Goal: Task Accomplishment & Management: Manage account settings

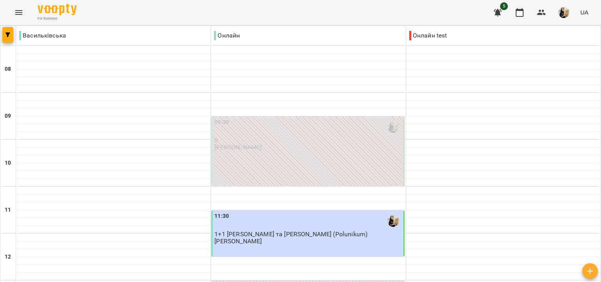
scroll to position [520, 0]
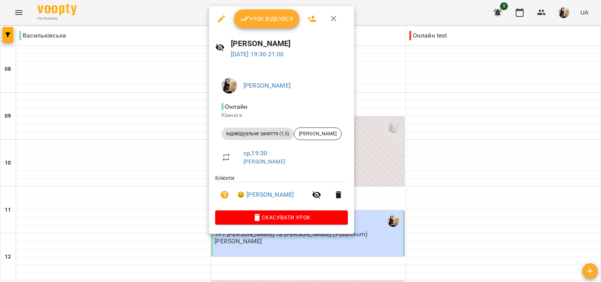
click at [275, 15] on span "Урок відбувся" at bounding box center [266, 18] width 53 height 9
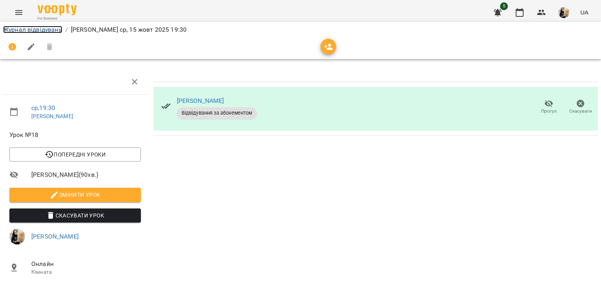
click at [49, 30] on link "Журнал відвідувань" at bounding box center [32, 29] width 59 height 7
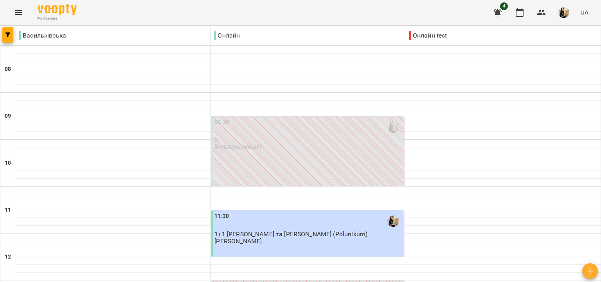
scroll to position [271, 0]
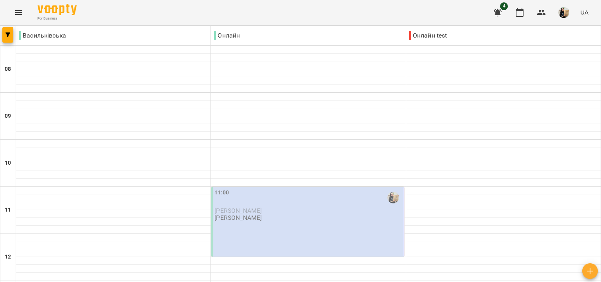
scroll to position [316, 0]
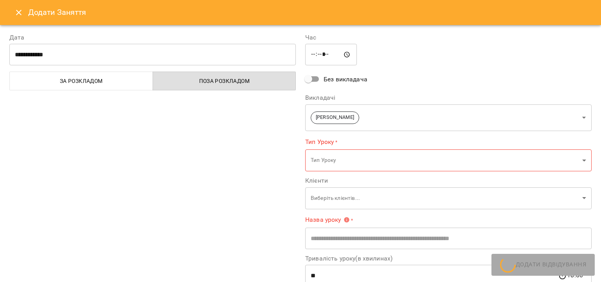
type input "**********"
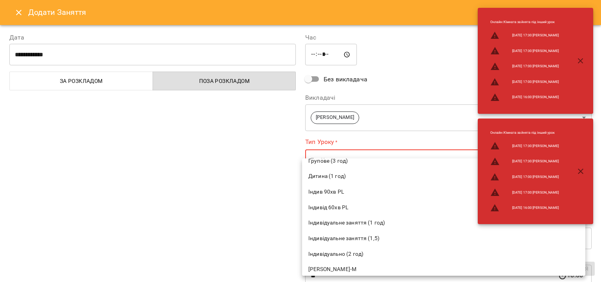
scroll to position [135, 0]
click at [354, 224] on span "Індивідуальне заняття (1 год)" at bounding box center [444, 224] width 271 height 8
type input "**********"
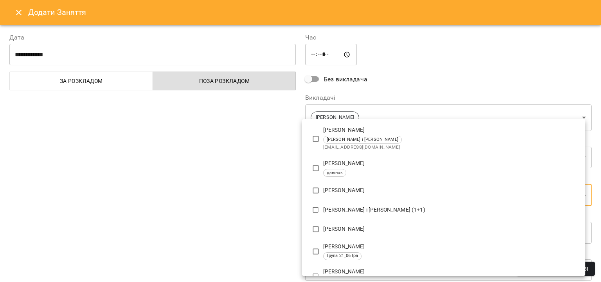
scroll to position [1378, 0]
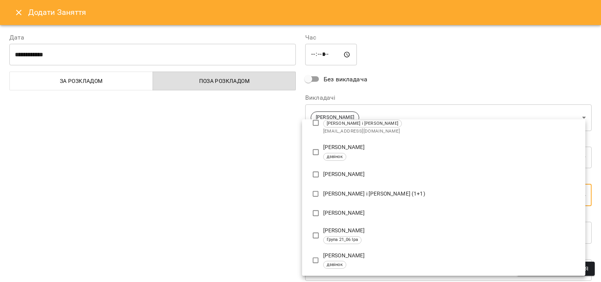
click at [341, 177] on p "[PERSON_NAME]" at bounding box center [451, 175] width 256 height 8
type input "**********"
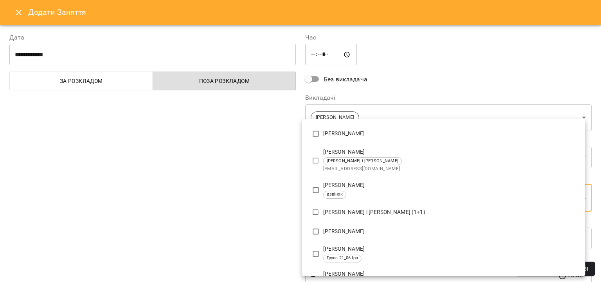
scroll to position [5, 0]
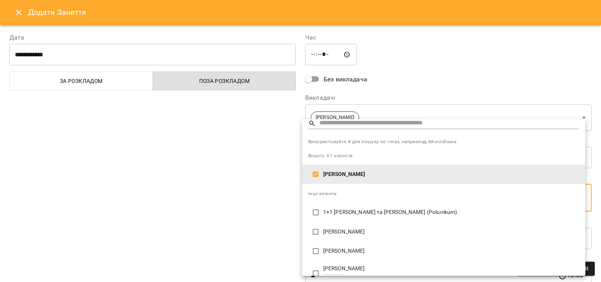
click at [273, 188] on div at bounding box center [300, 141] width 601 height 282
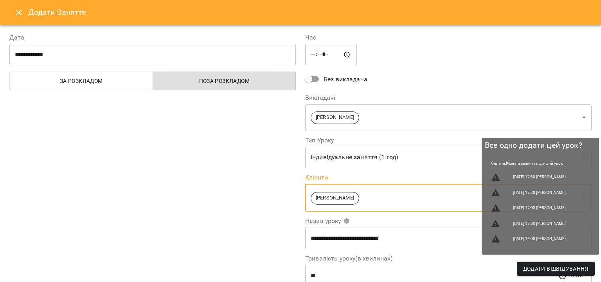
click at [547, 270] on span "Додати Відвідування" at bounding box center [556, 268] width 65 height 9
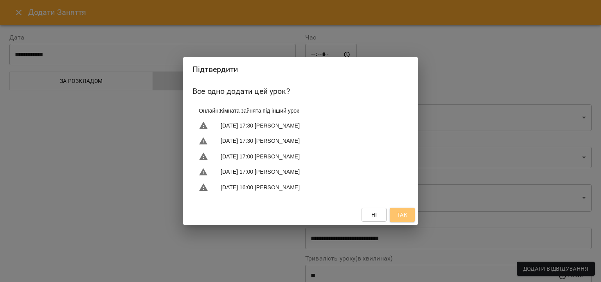
click at [408, 211] on span "Так" at bounding box center [402, 214] width 13 height 9
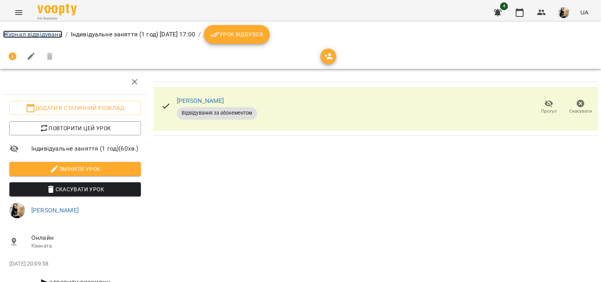
click at [38, 33] on link "Журнал відвідувань" at bounding box center [32, 34] width 59 height 7
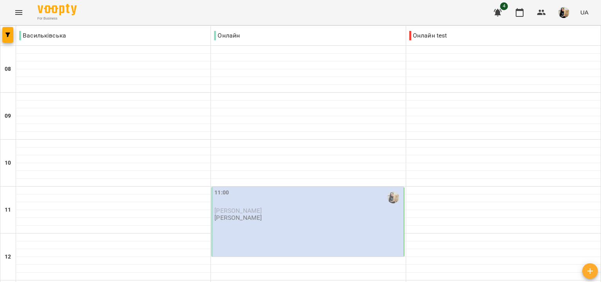
scroll to position [24, 0]
click at [258, 189] on div "11:00" at bounding box center [309, 198] width 188 height 18
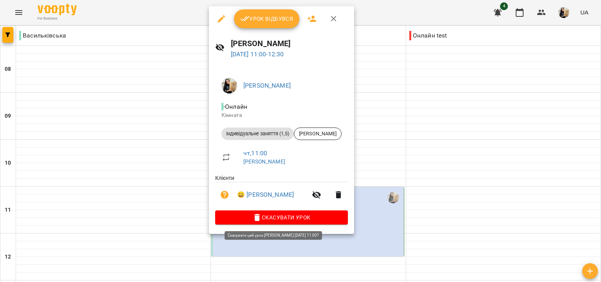
click at [270, 220] on span "Скасувати Урок" at bounding box center [282, 217] width 120 height 9
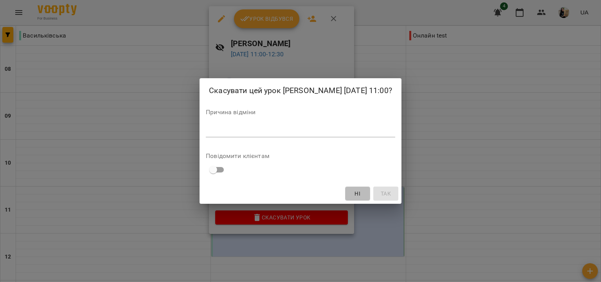
click at [364, 199] on span "Ні" at bounding box center [358, 193] width 13 height 9
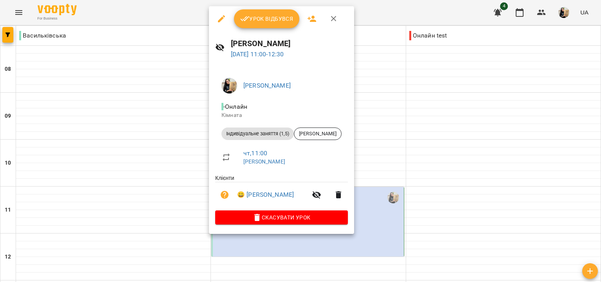
click at [336, 18] on icon "button" at bounding box center [333, 18] width 9 height 9
